Goal: Find specific page/section: Find specific page/section

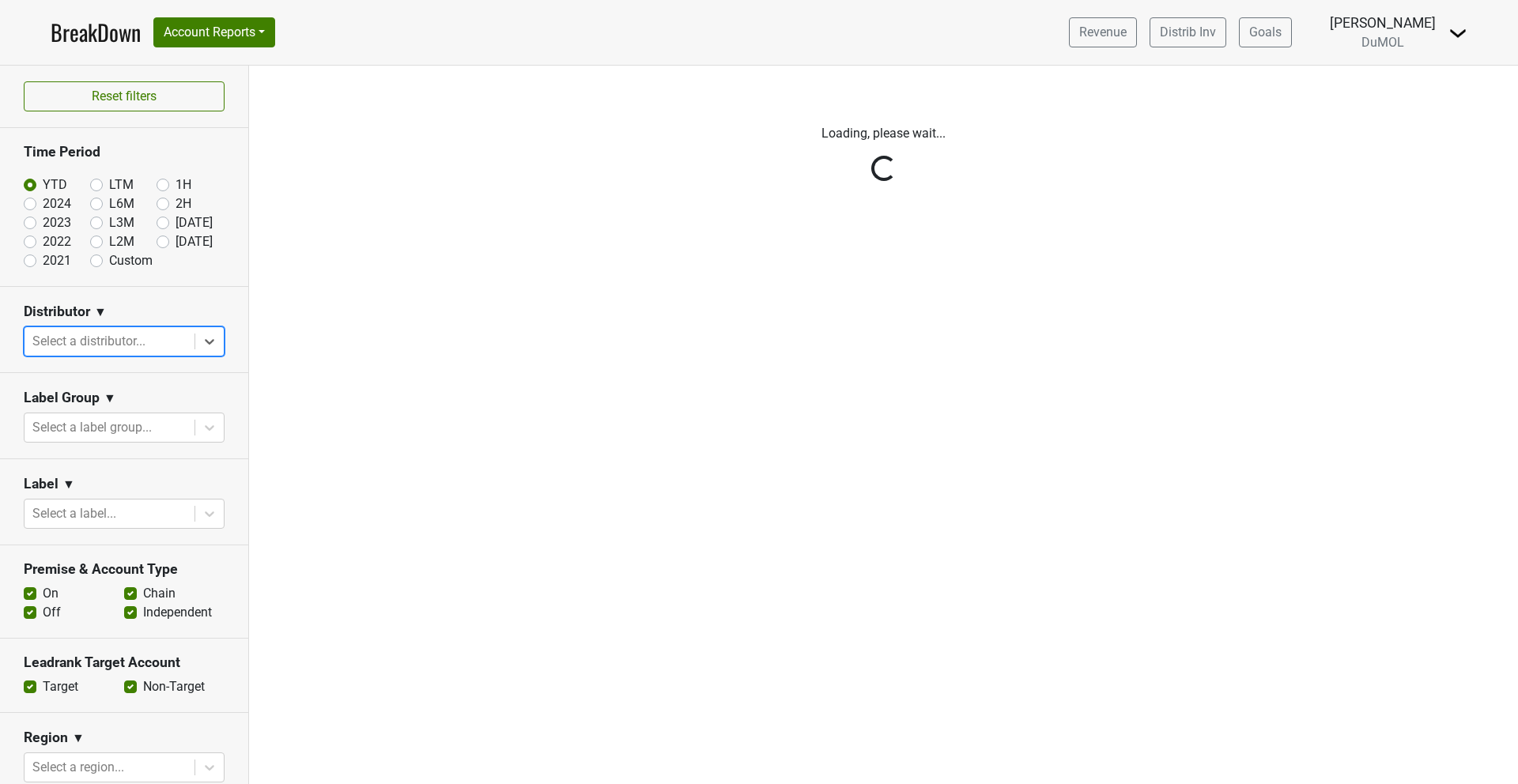
click at [209, 338] on div "Reset filters Time Period YTD LTM 1H 2024 L6M 2H 2023 L3M Jul '25 2022 L2M Aug …" at bounding box center [125, 425] width 249 height 719
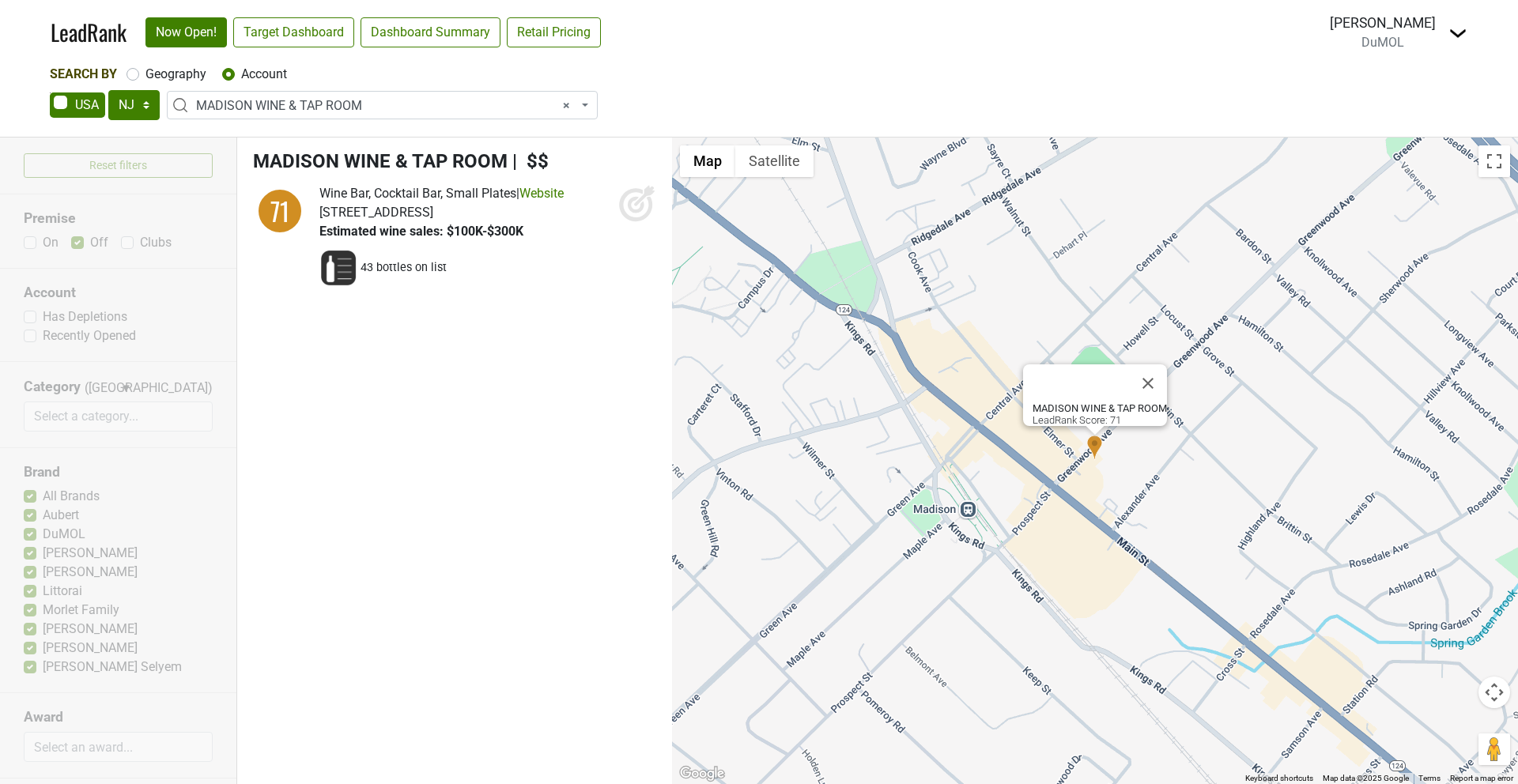
select select "NJ"
select select "123899546"
select select
click at [131, 107] on select "AK AL AR AZ CA CO CT DC DE FL [GEOGRAPHIC_DATA] HI IA ID IL IN KS [GEOGRAPHIC_D…" at bounding box center [134, 104] width 52 height 30
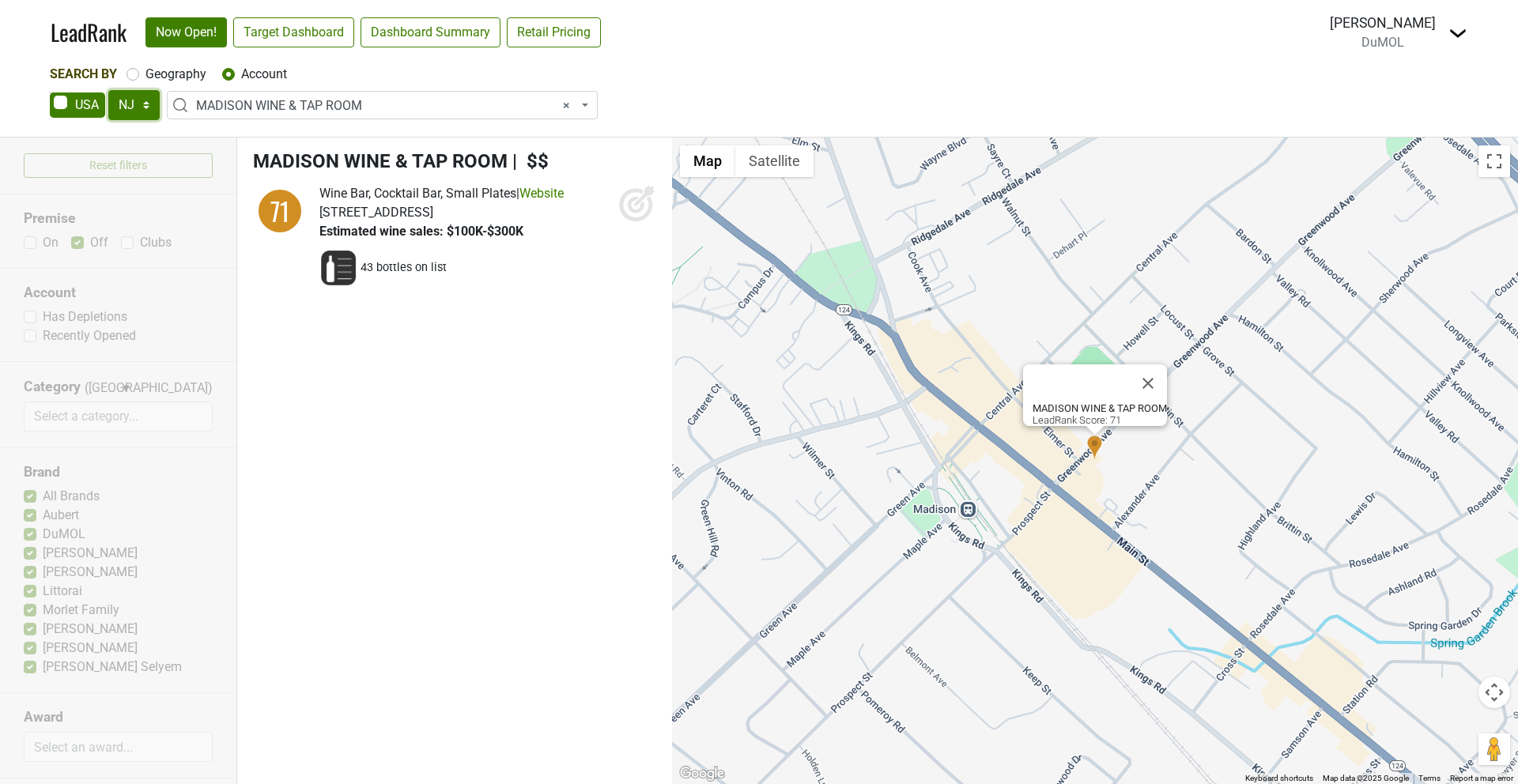
select select "NY"
click at [108, 90] on select "AK AL AR AZ CA CO CT DC DE FL [GEOGRAPHIC_DATA] HI IA ID IL IN KS [GEOGRAPHIC_D…" at bounding box center [134, 104] width 52 height 30
select select
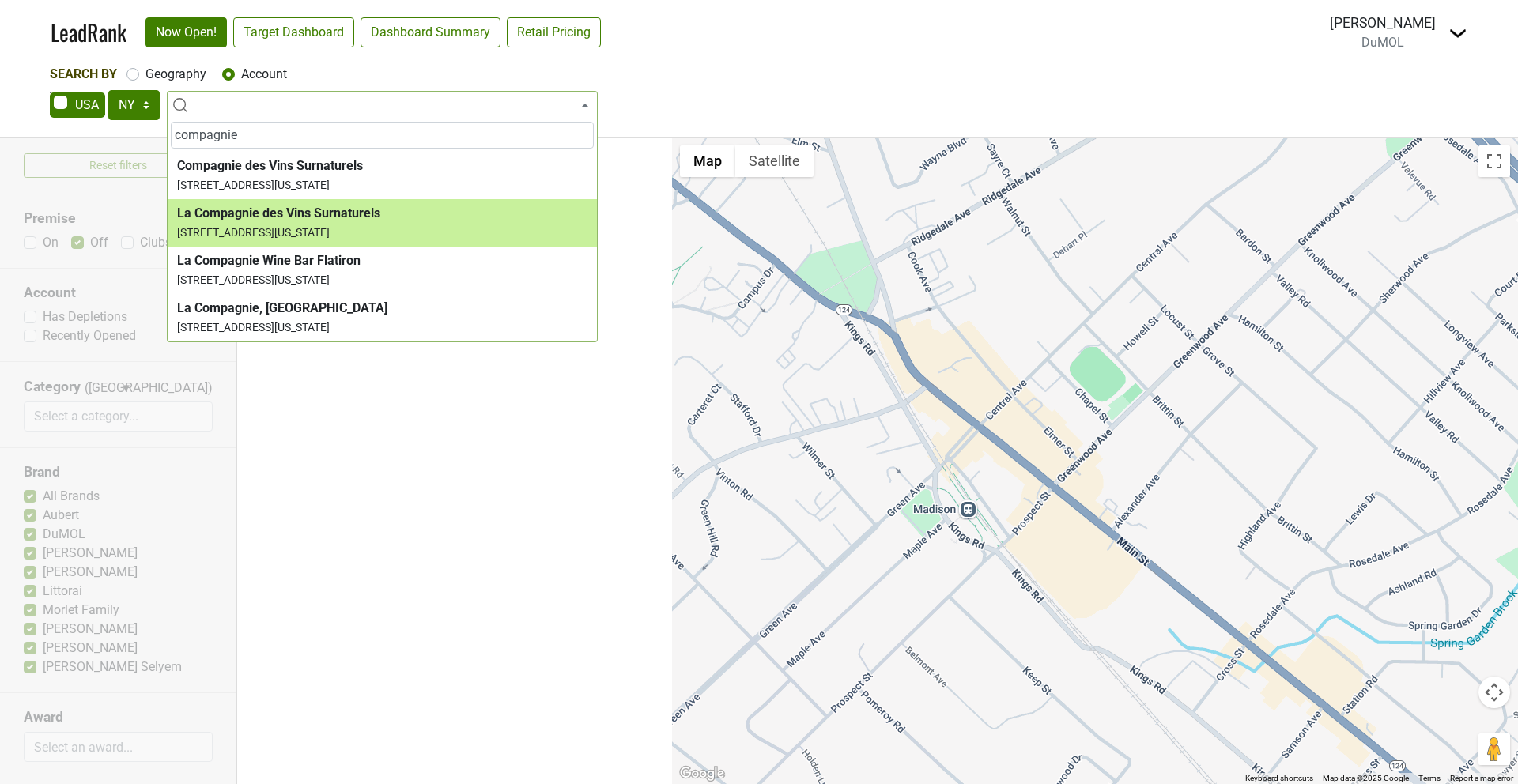
type input "compagnie"
select select "124005448"
